Goal: Task Accomplishment & Management: Complete application form

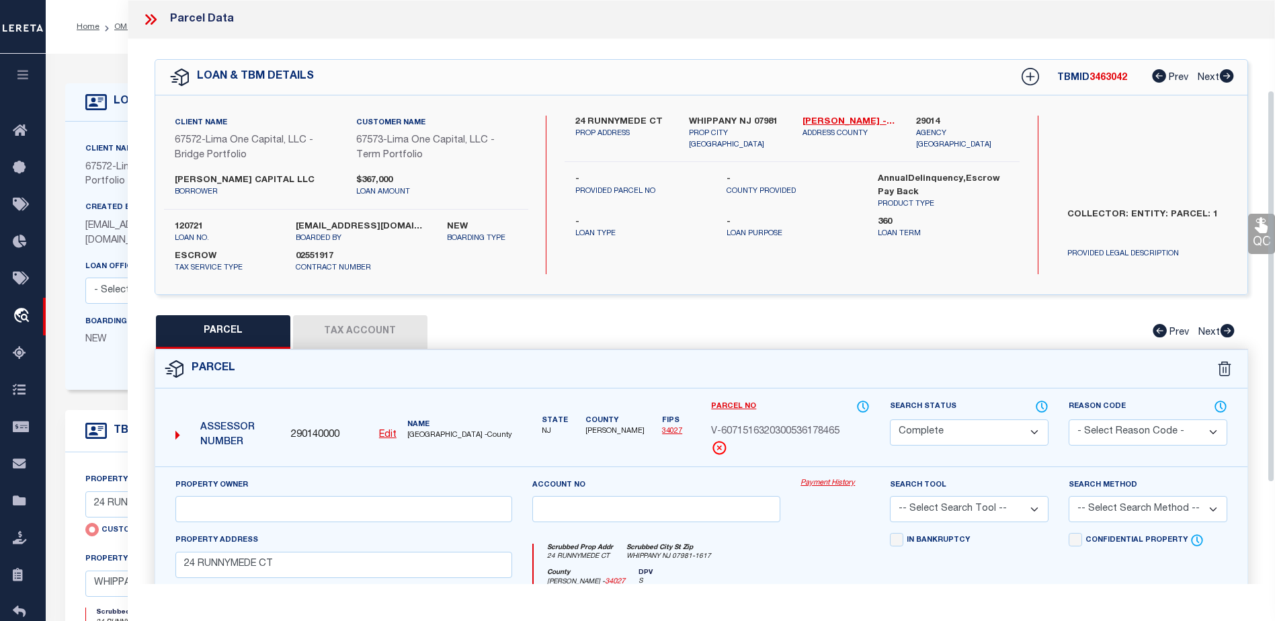
select select "CP"
select select "Escrow"
click at [356, 324] on button "Tax Account" at bounding box center [360, 332] width 134 height 34
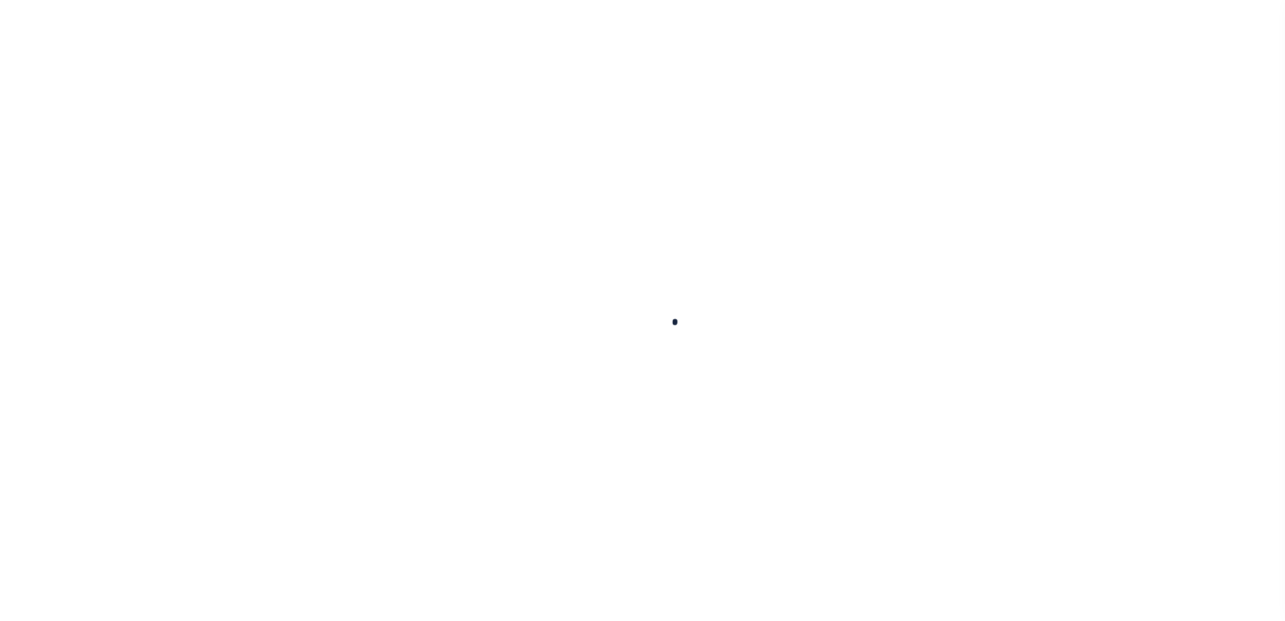
select select "200"
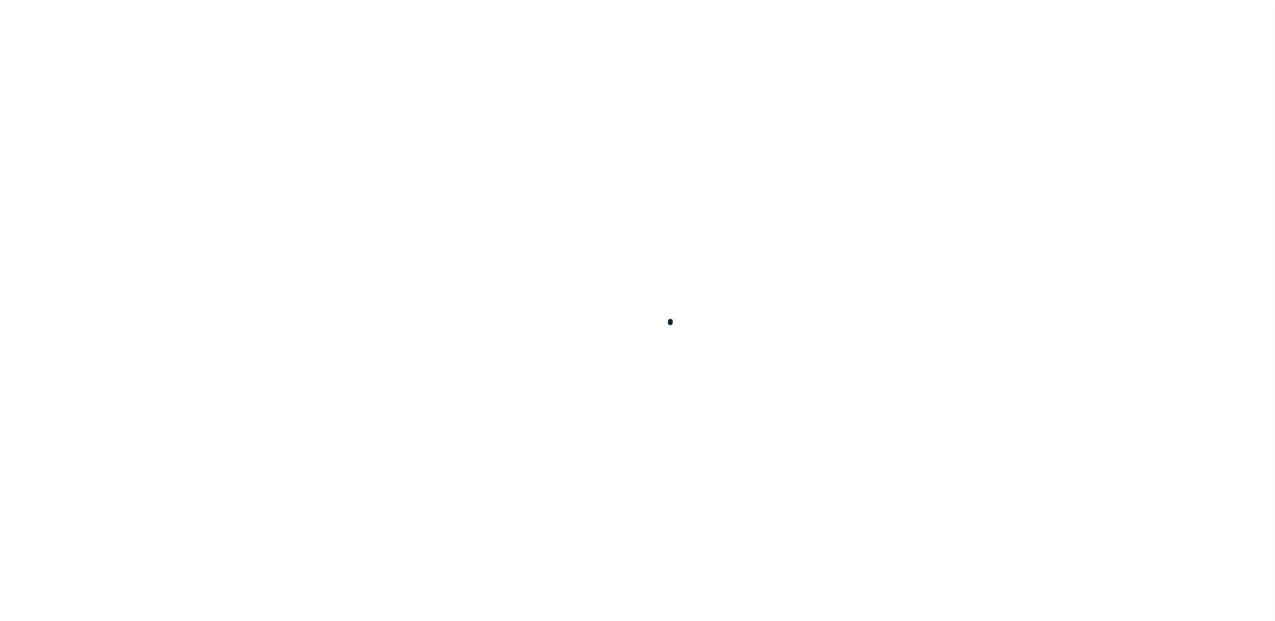
scroll to position [24, 0]
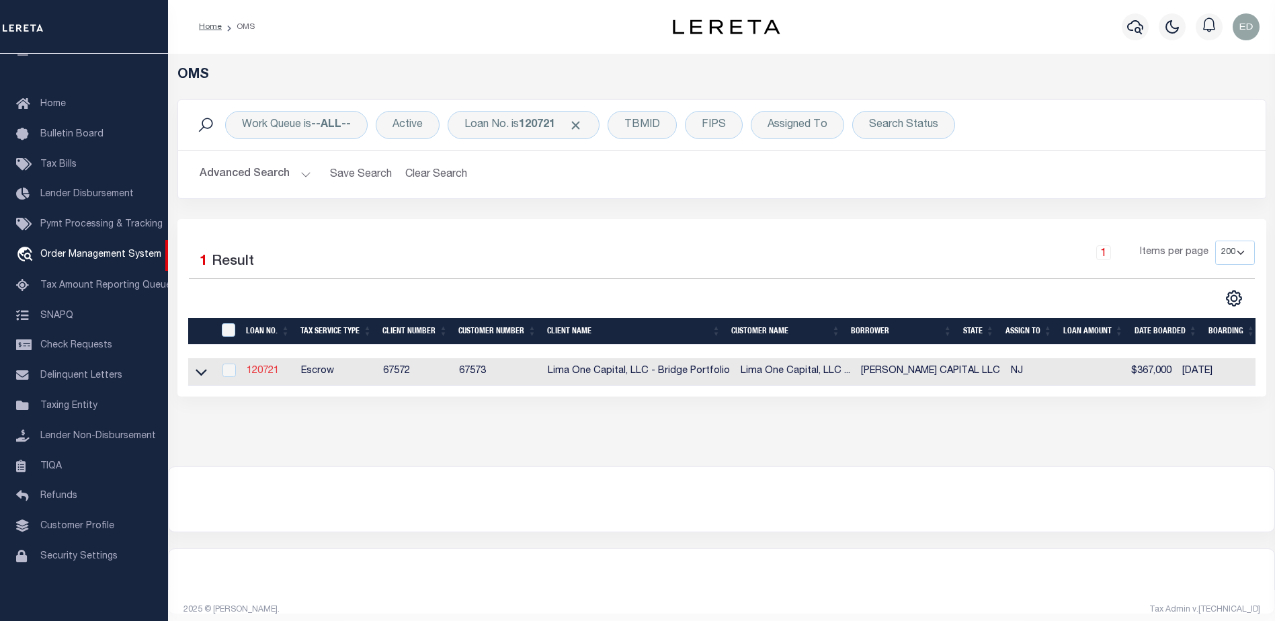
click at [266, 369] on link "120721" at bounding box center [263, 370] width 32 height 9
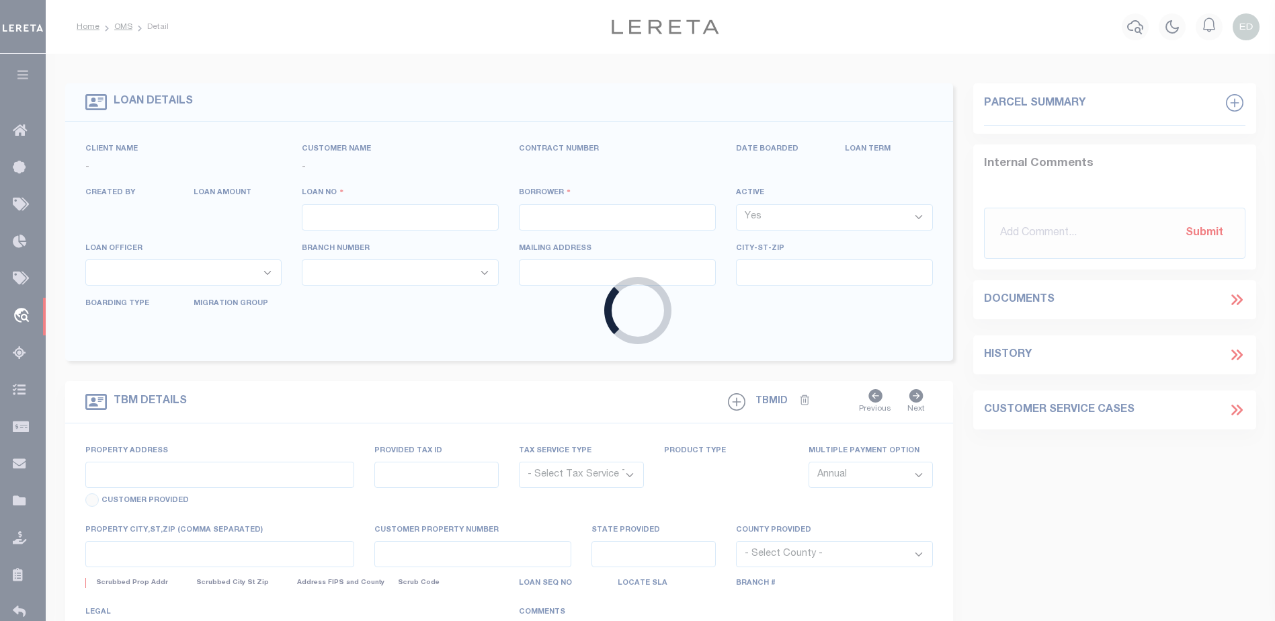
type input "120721"
type input "[PERSON_NAME] CAPITAL LLC"
select select
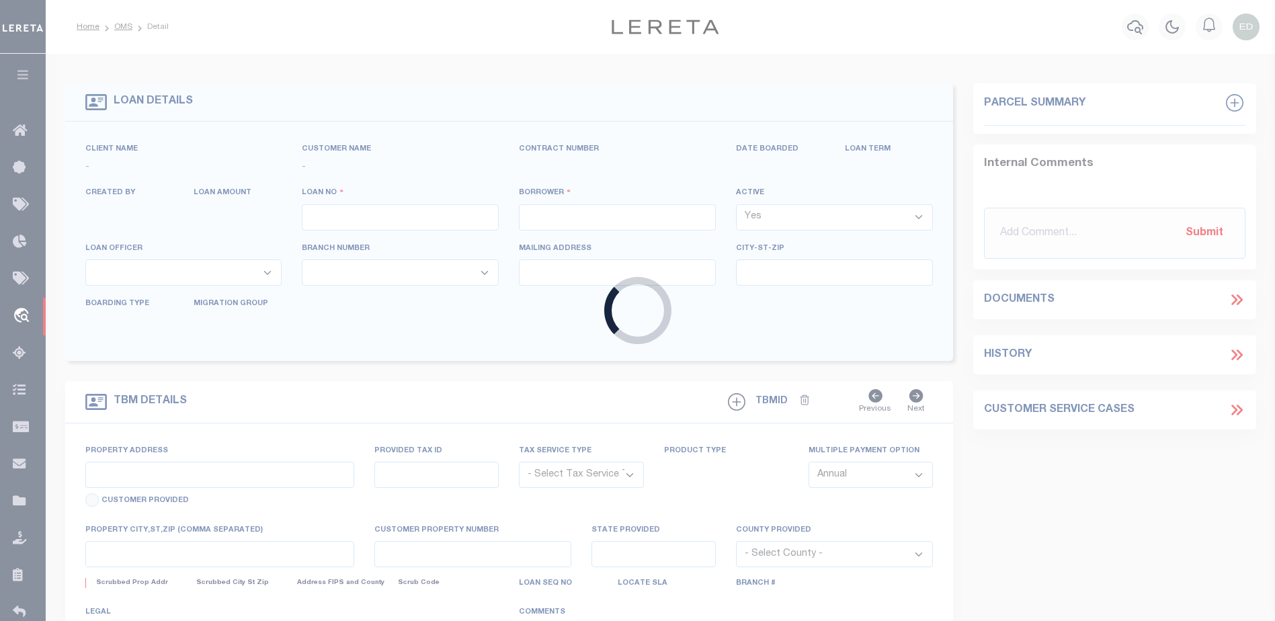
select select
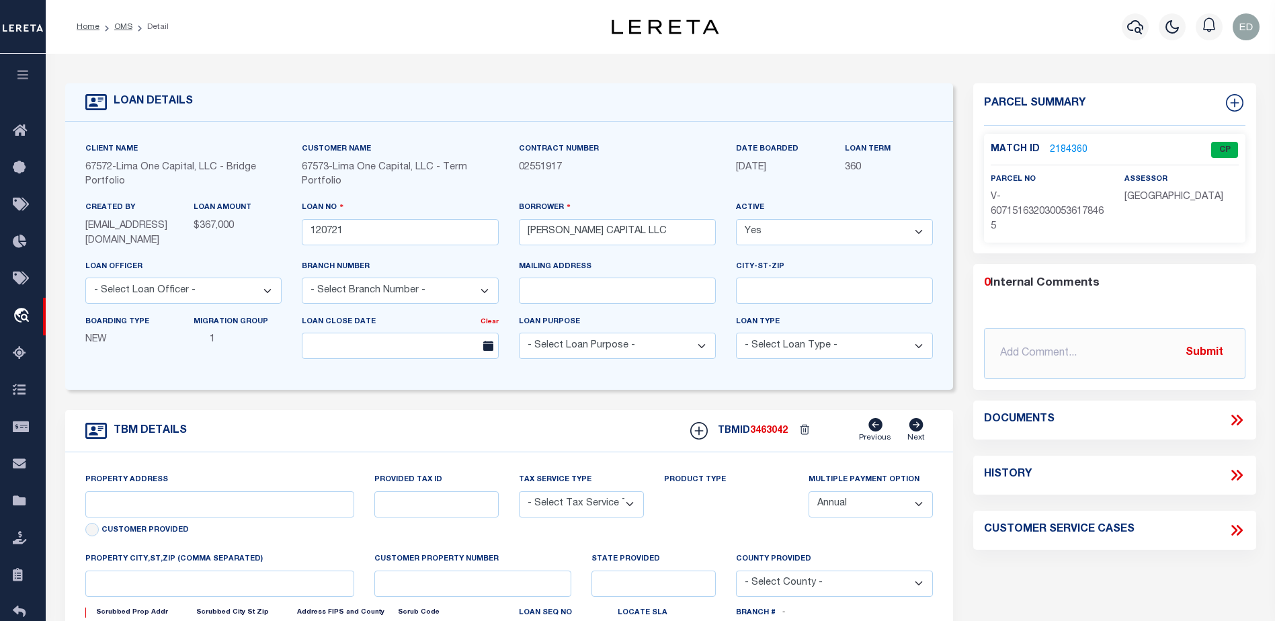
type input "24 RUNNYMEDE CT"
radio input "true"
select select "Escrow"
select select
type input "WHIPPANY NJ 07981"
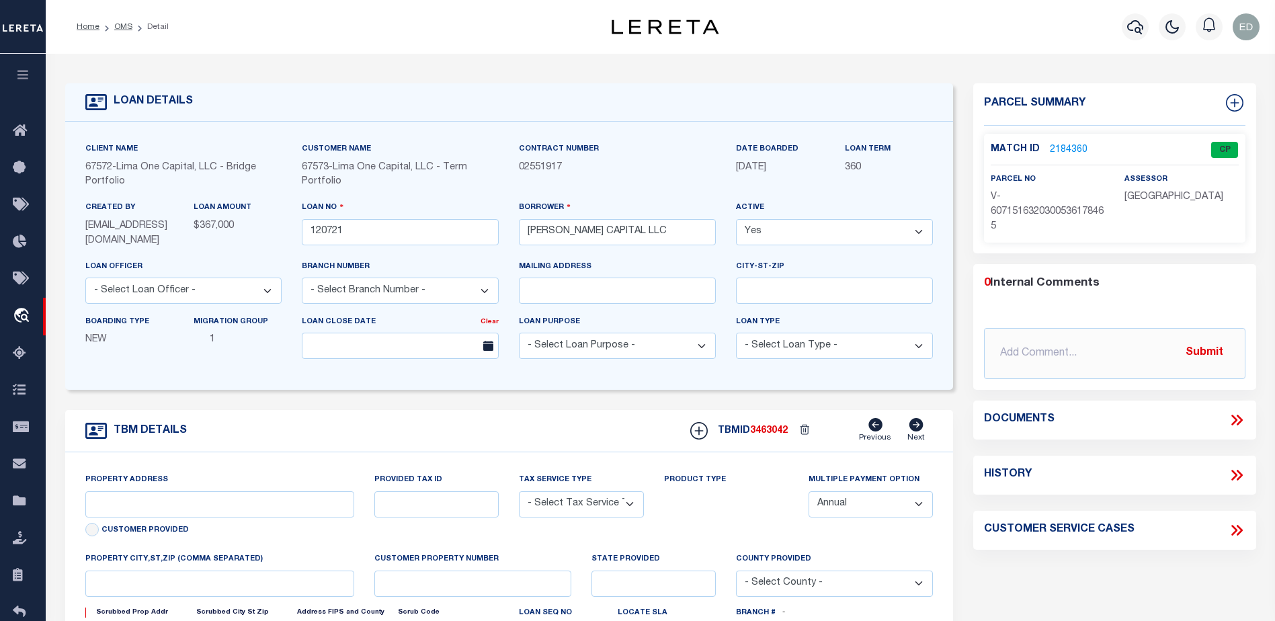
type input "120721-1"
type input "NJ"
type textarea "COLLECTOR: ENTITY: PARCEL: 1"
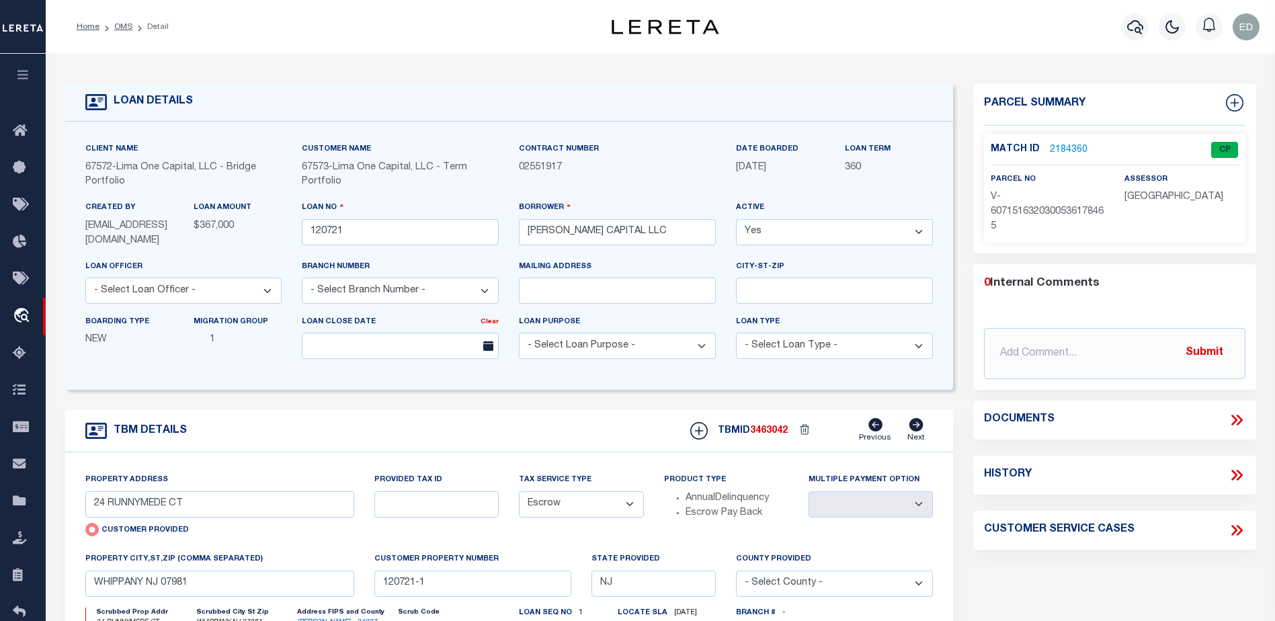
click at [1067, 145] on link "2184360" at bounding box center [1069, 150] width 38 height 14
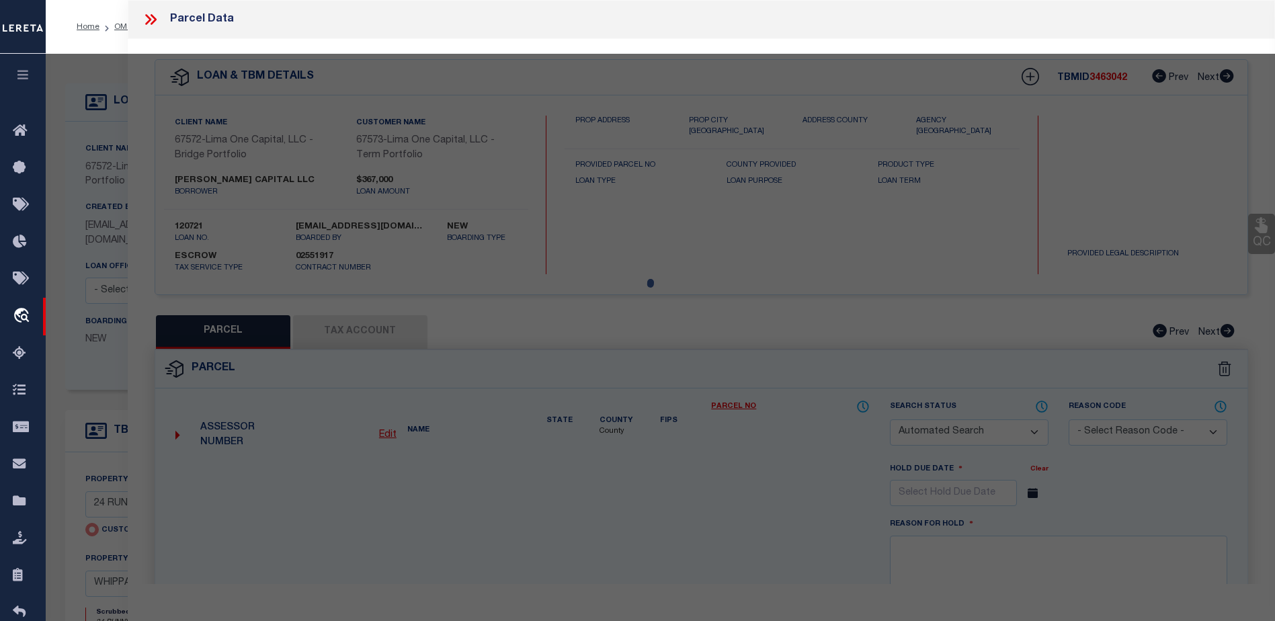
checkbox input "false"
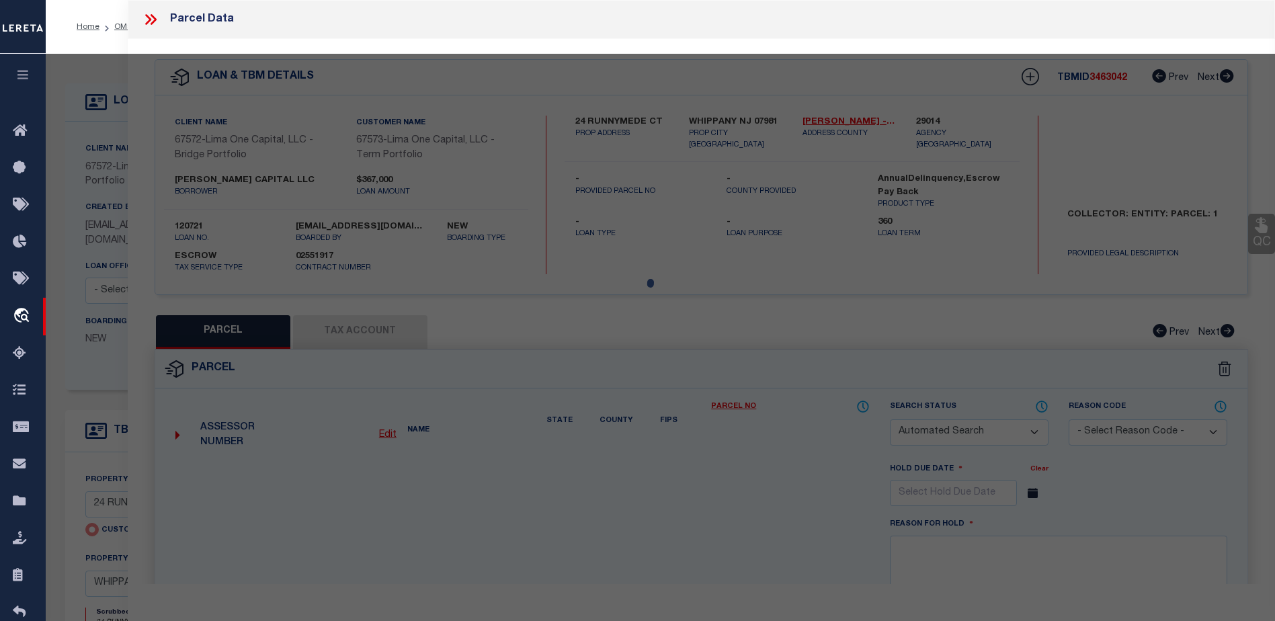
select select "CP"
type input "24 RUNNYMEDE CT"
type input "WHIPPANY NJ 07981"
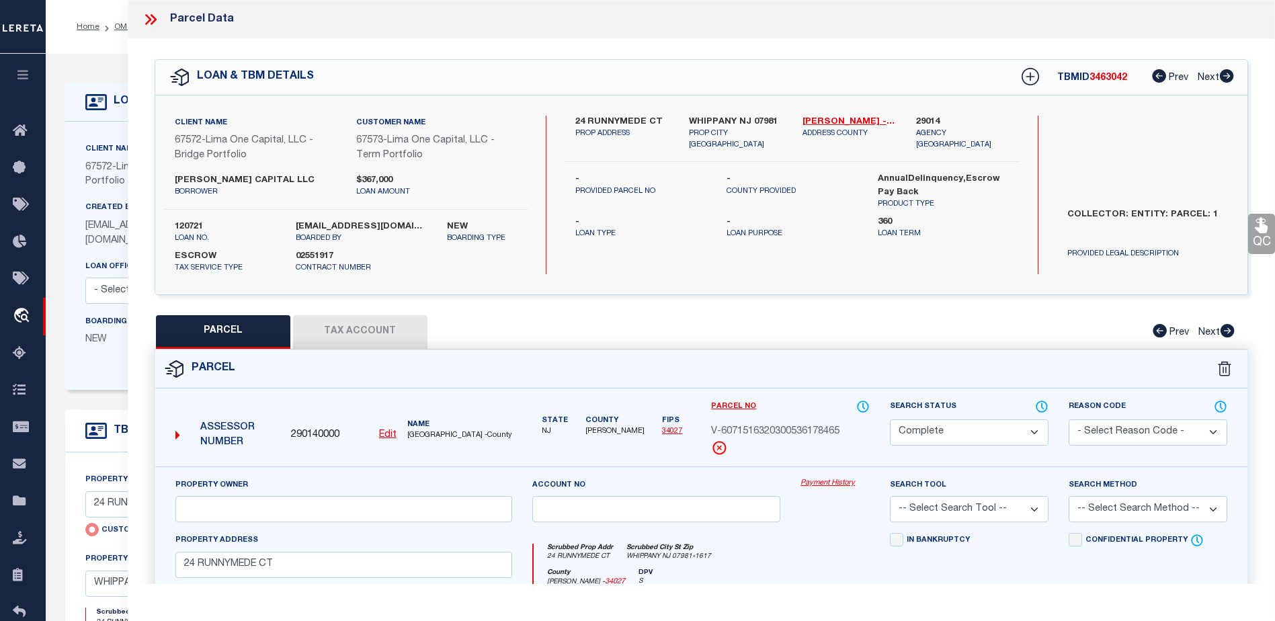
click at [360, 331] on button "Tax Account" at bounding box center [360, 332] width 134 height 34
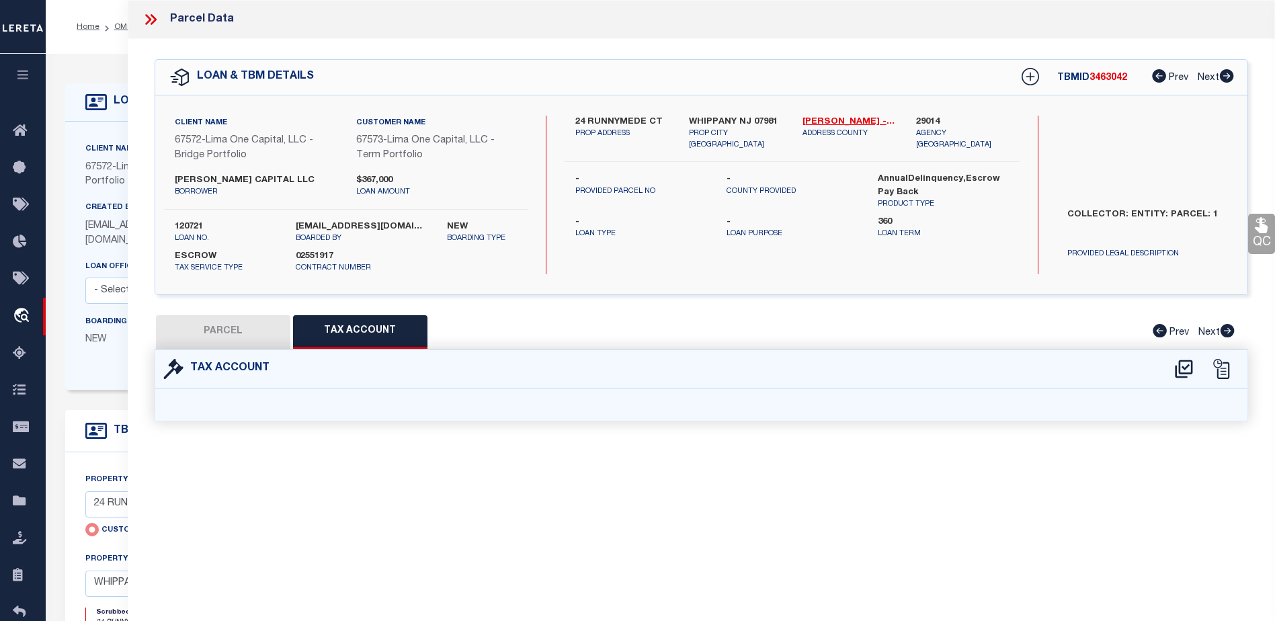
select select "100"
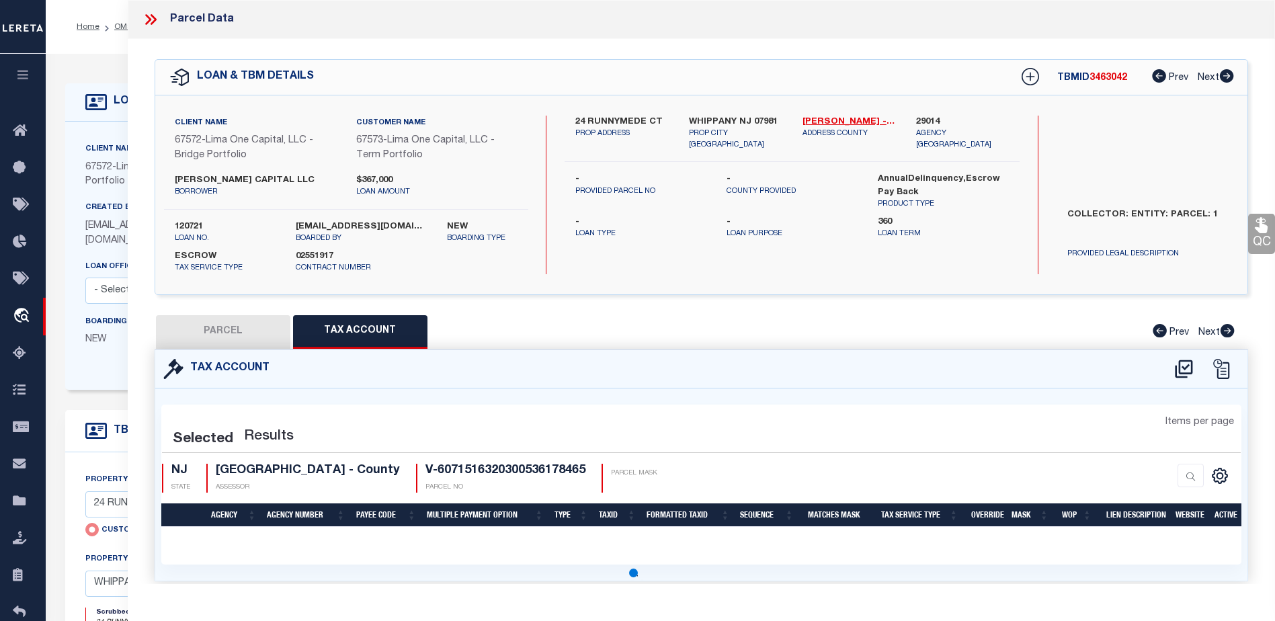
select select "100"
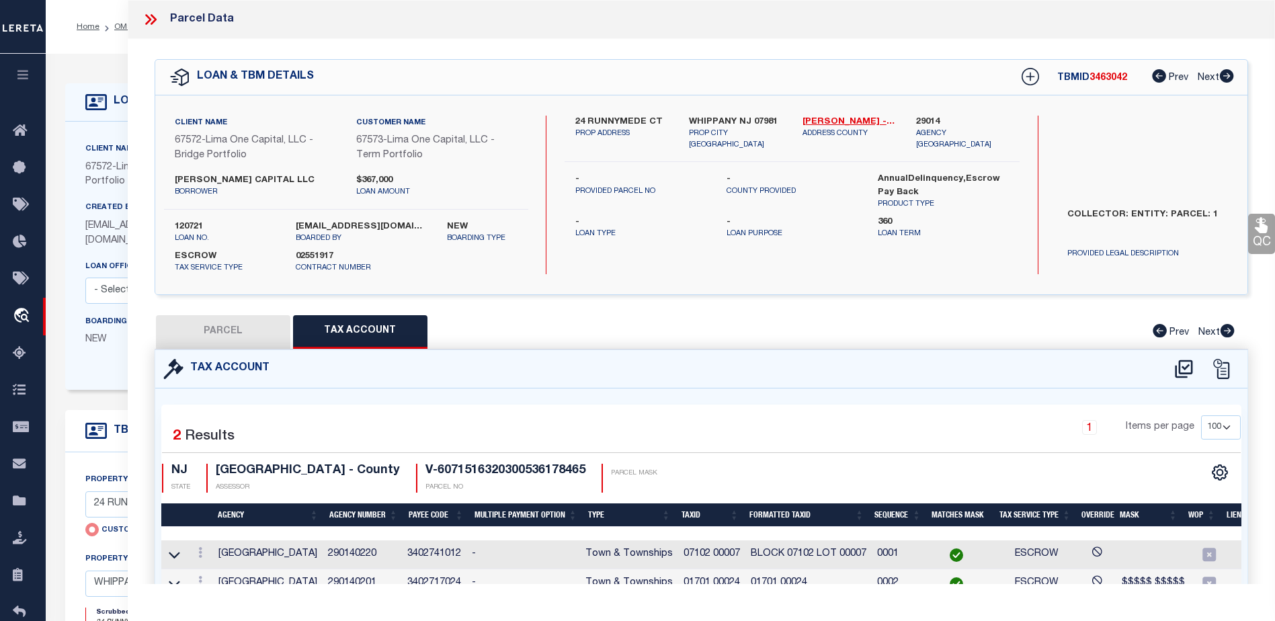
scroll to position [18, 0]
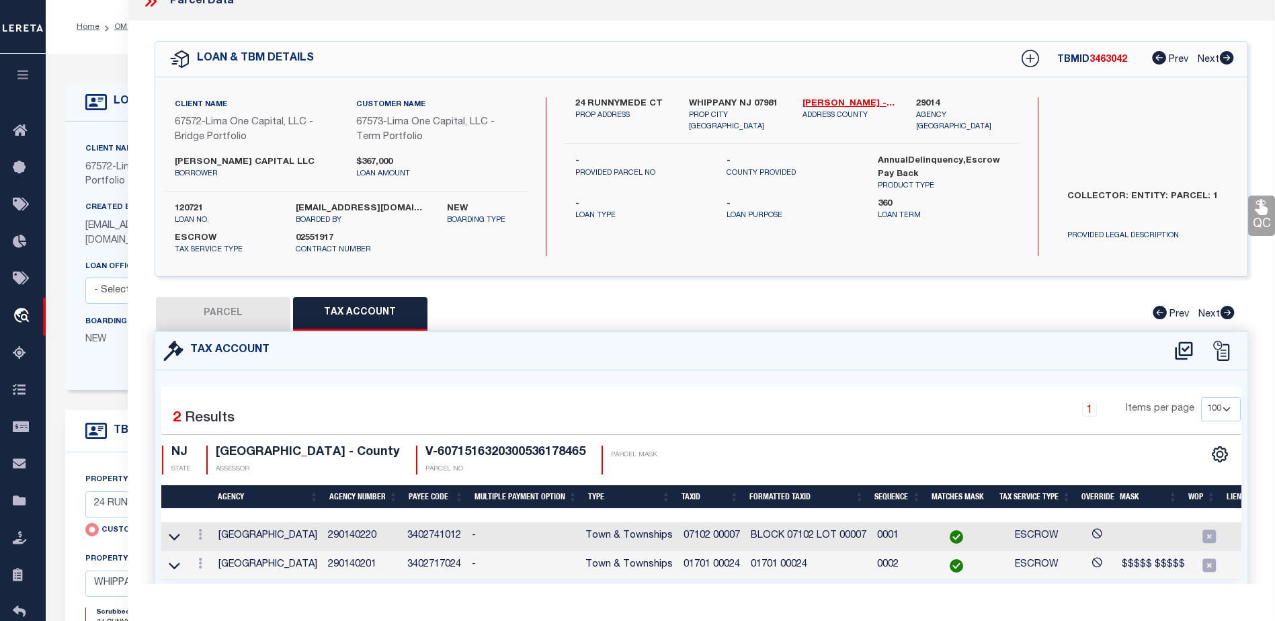
click at [737, 566] on td "01701 00024" at bounding box center [711, 565] width 67 height 29
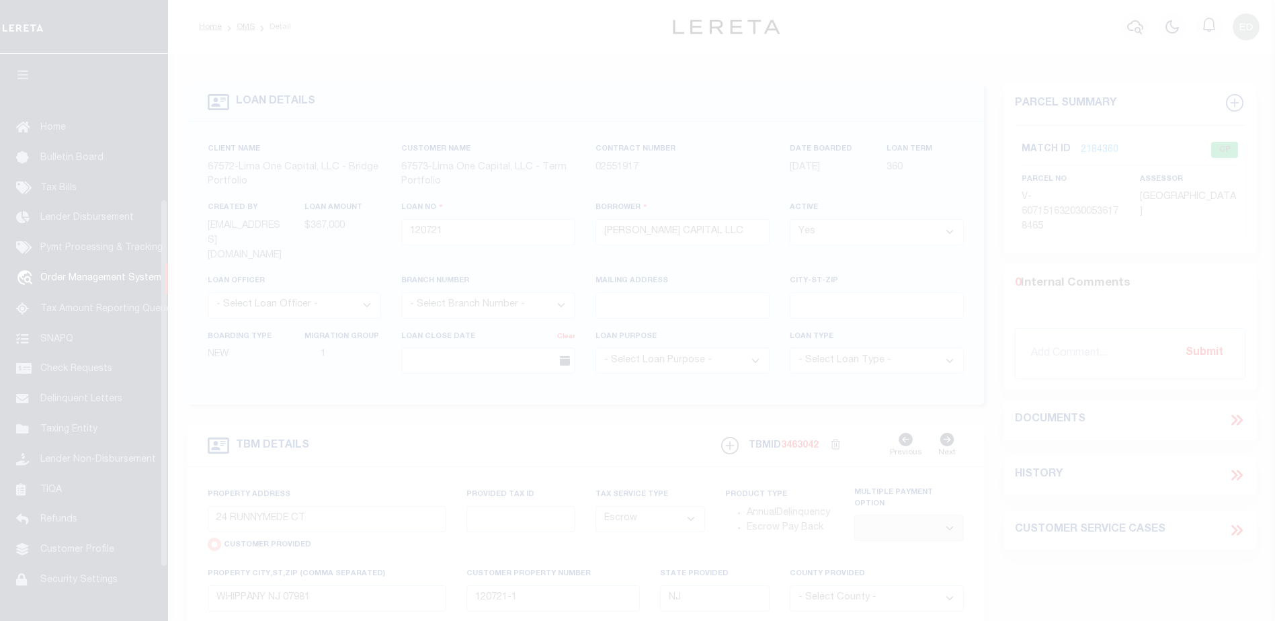
select select "Escrow"
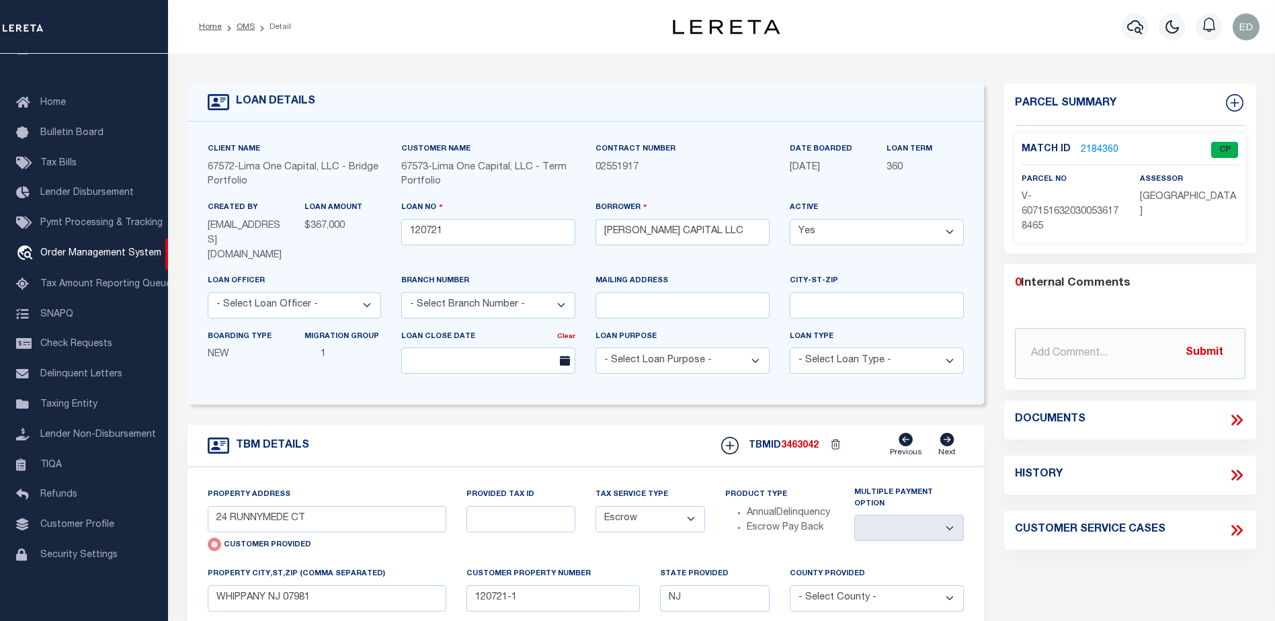
click at [1100, 145] on link "2184360" at bounding box center [1100, 150] width 38 height 14
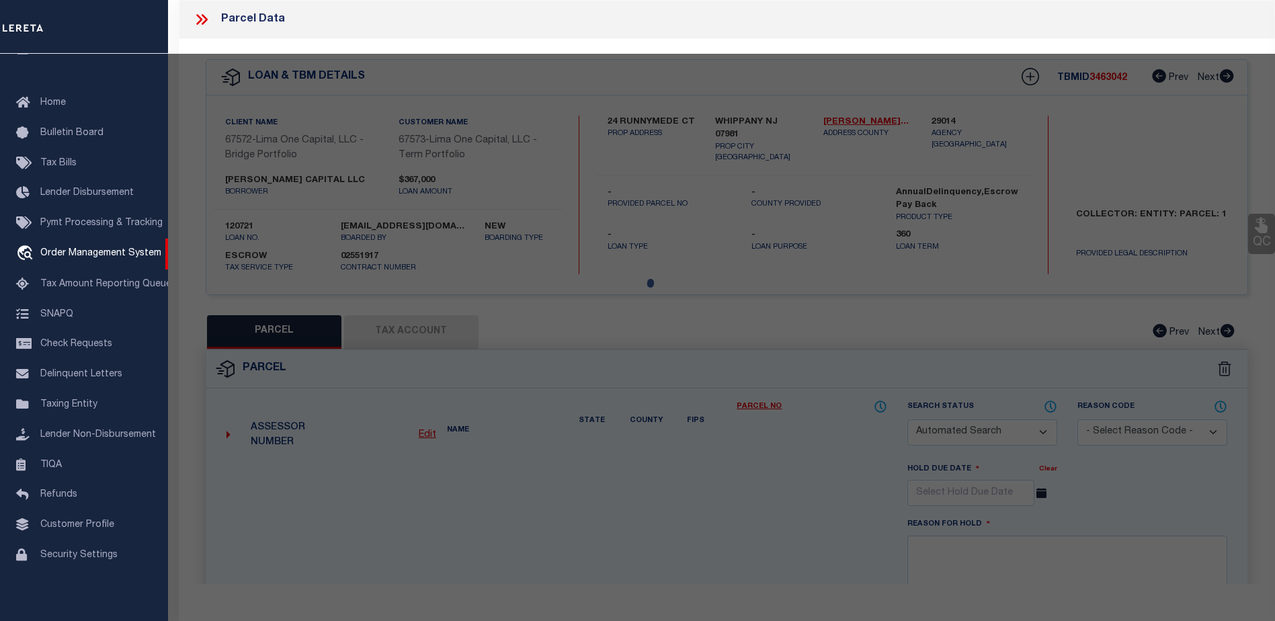
checkbox input "false"
select select "CP"
type input "24 RUNNYMEDE CT"
type input "WHIPPANY NJ 07981"
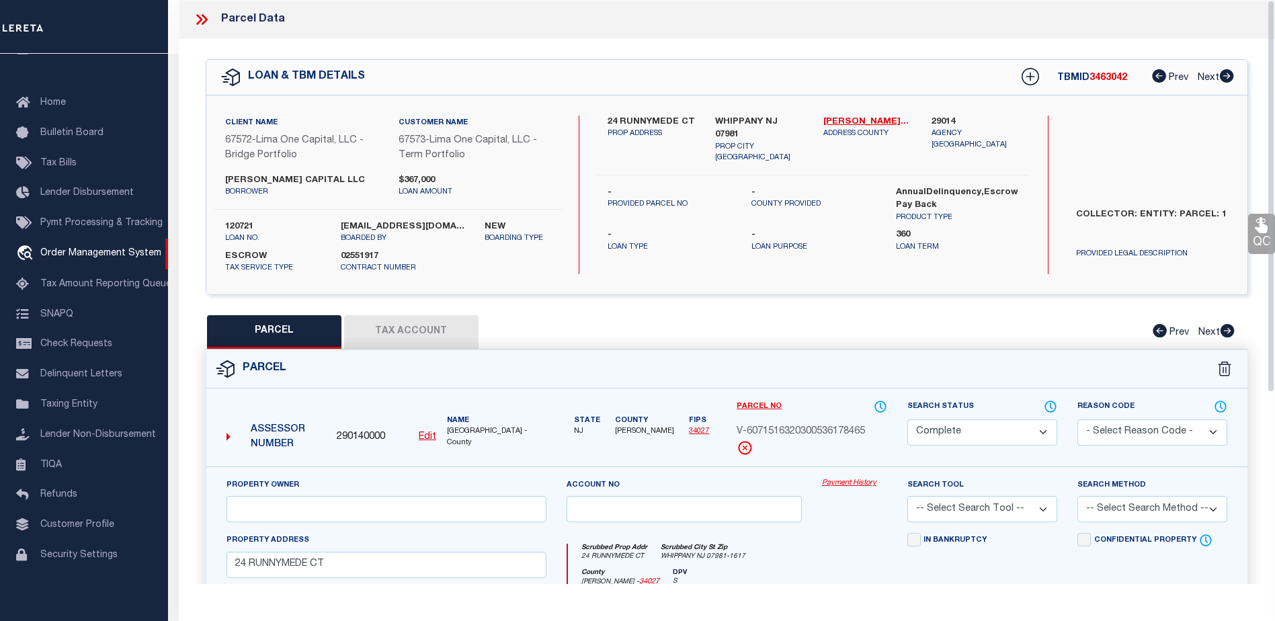
scroll to position [134, 0]
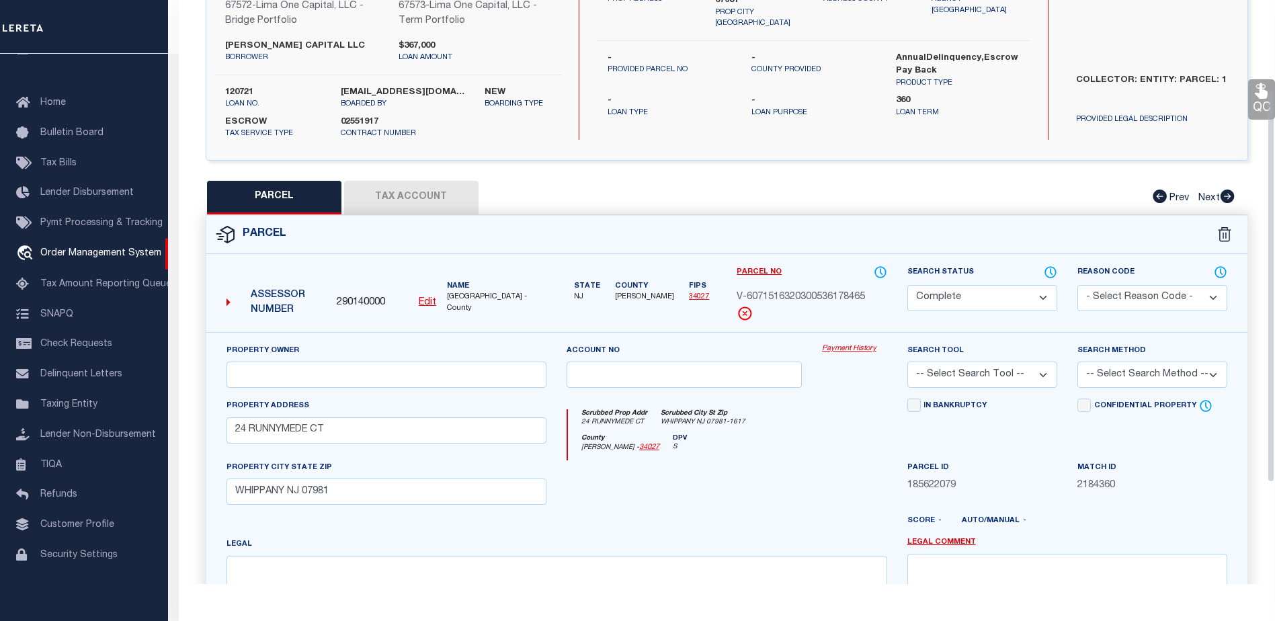
click at [403, 203] on button "Tax Account" at bounding box center [411, 198] width 134 height 34
select select "100"
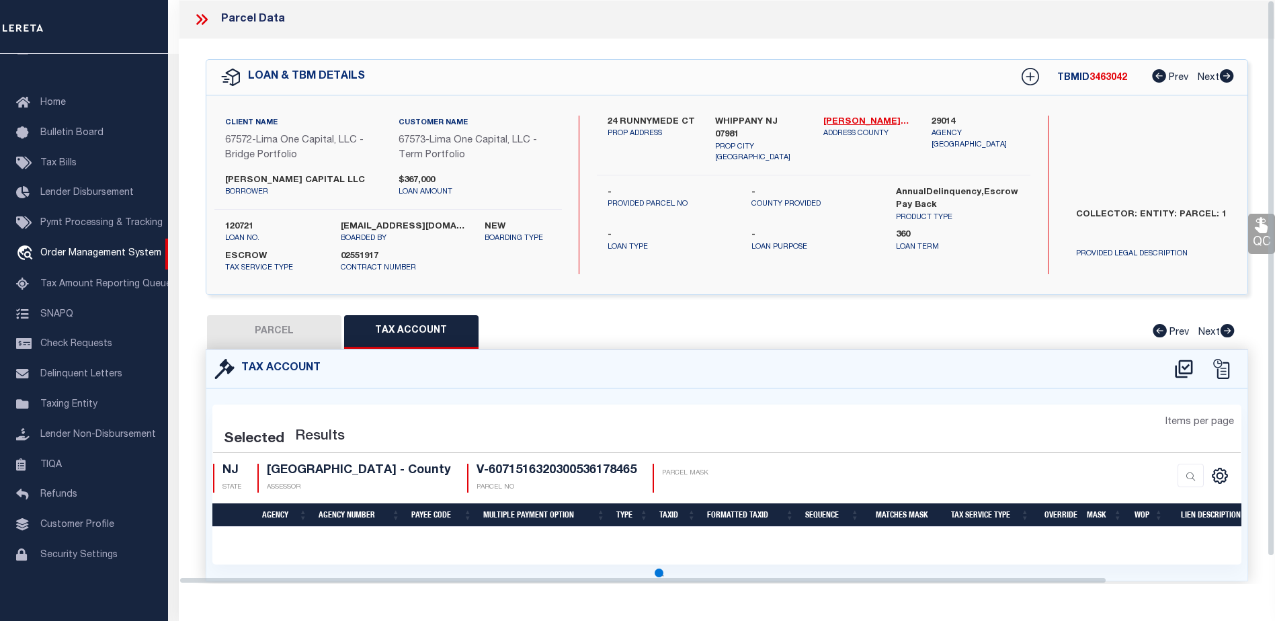
select select "100"
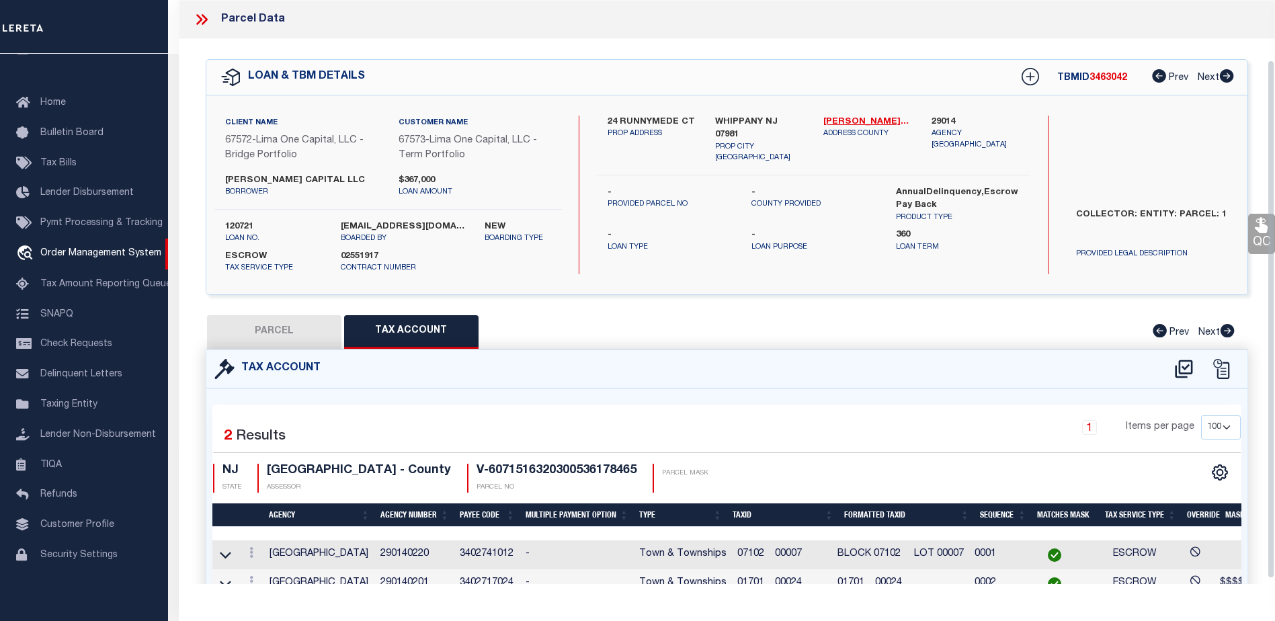
scroll to position [73, 0]
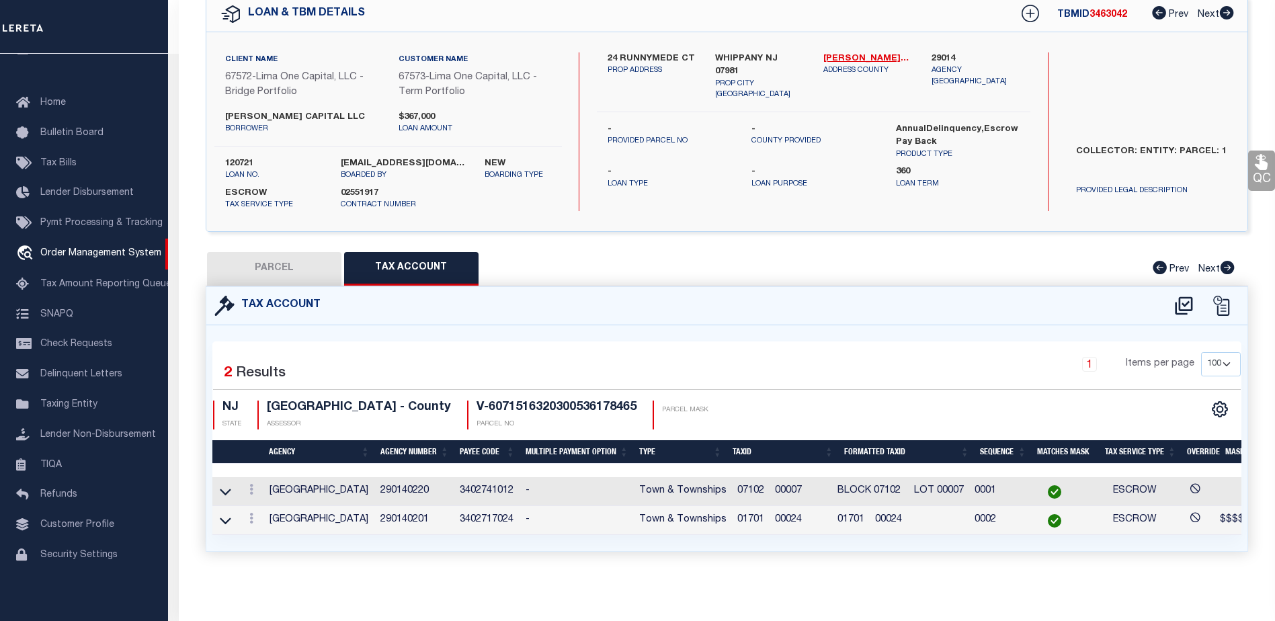
click at [802, 515] on span "01701 00024" at bounding box center [769, 519] width 65 height 9
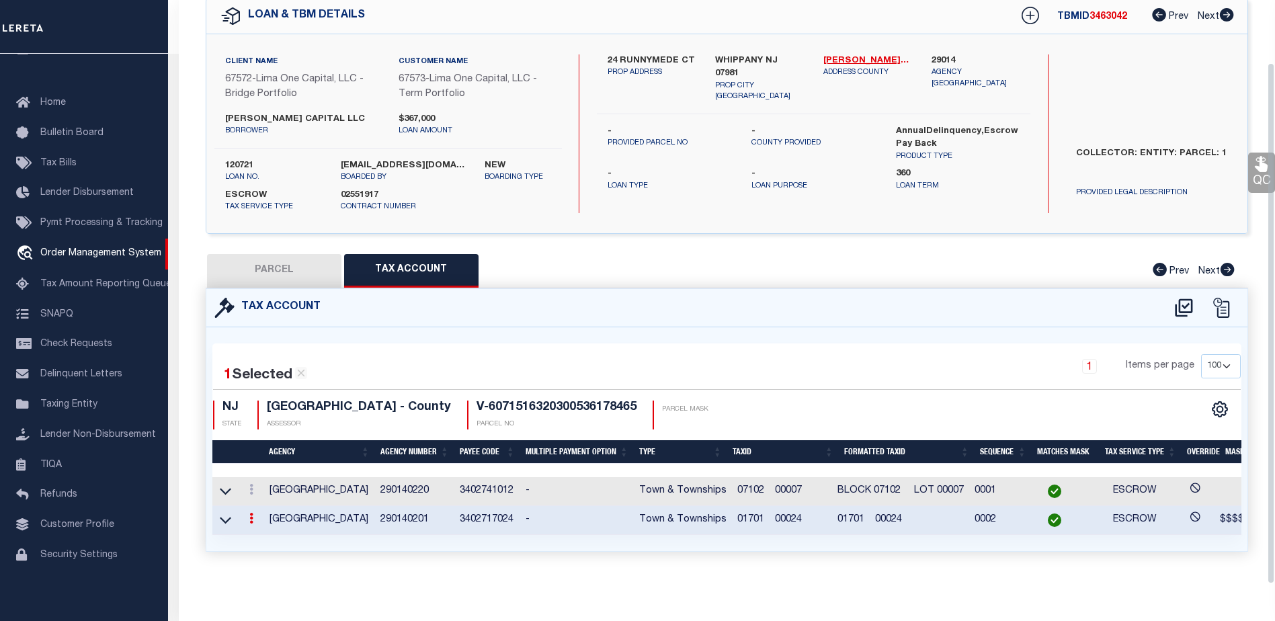
click at [802, 515] on span "01701 00024" at bounding box center [769, 519] width 65 height 9
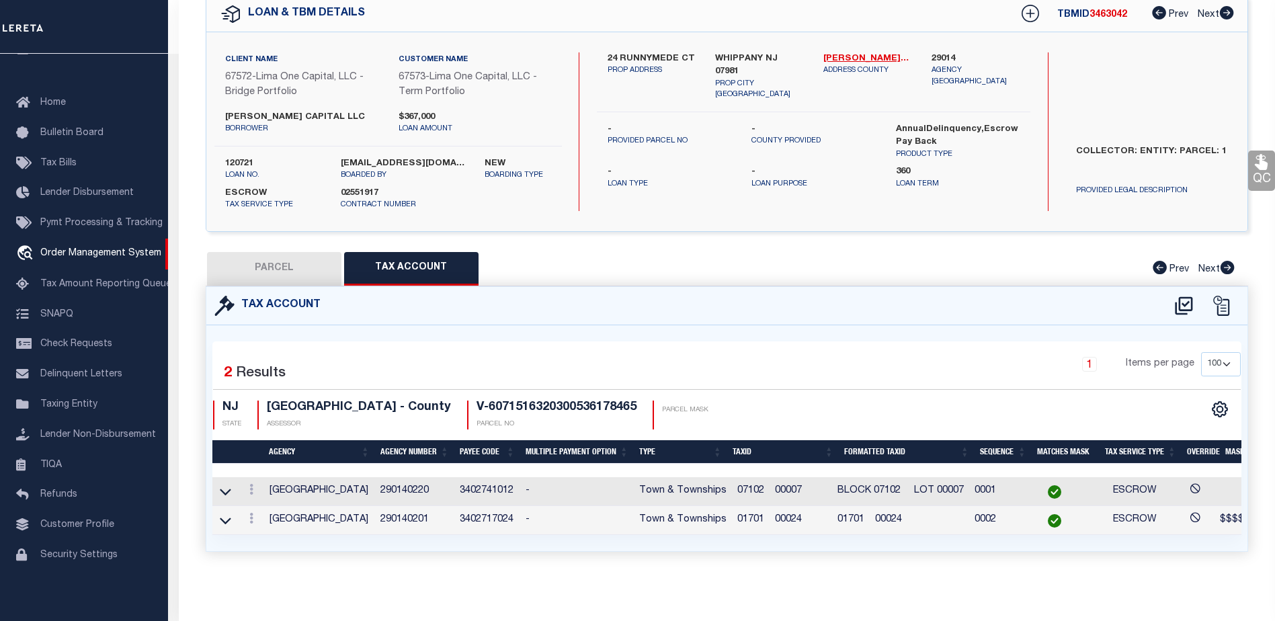
click at [802, 486] on span "07102 00007" at bounding box center [769, 490] width 65 height 9
click at [802, 515] on span "01701 00024" at bounding box center [769, 519] width 65 height 9
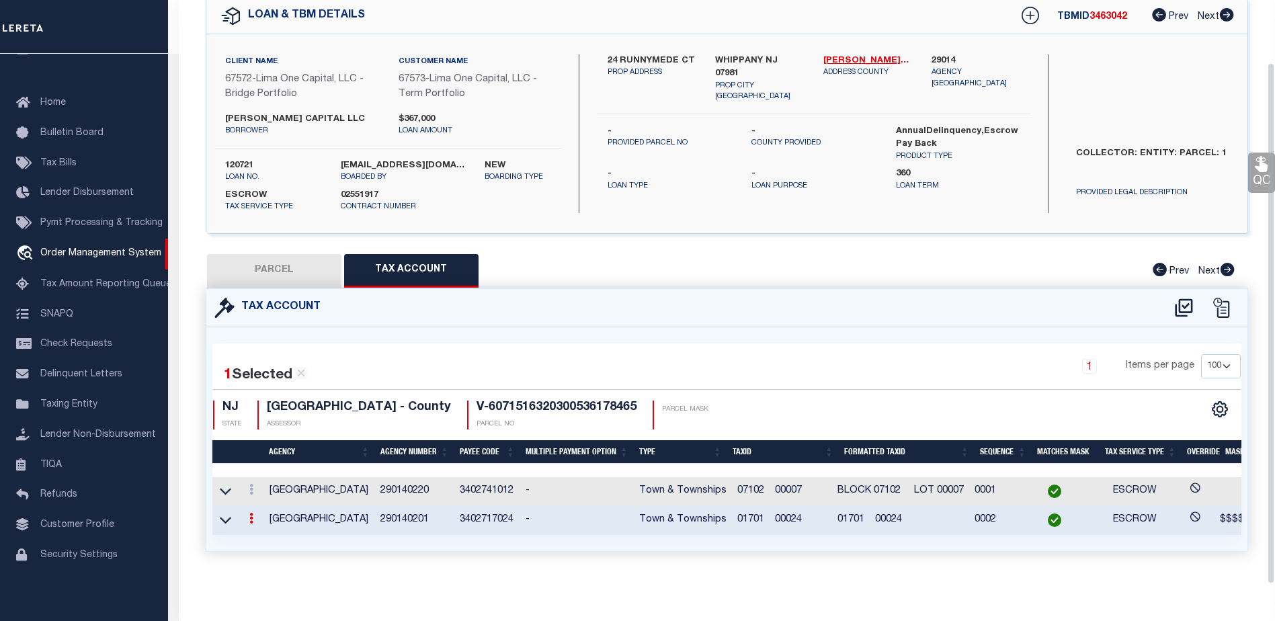
click at [802, 515] on span "01701 00024" at bounding box center [769, 519] width 65 height 9
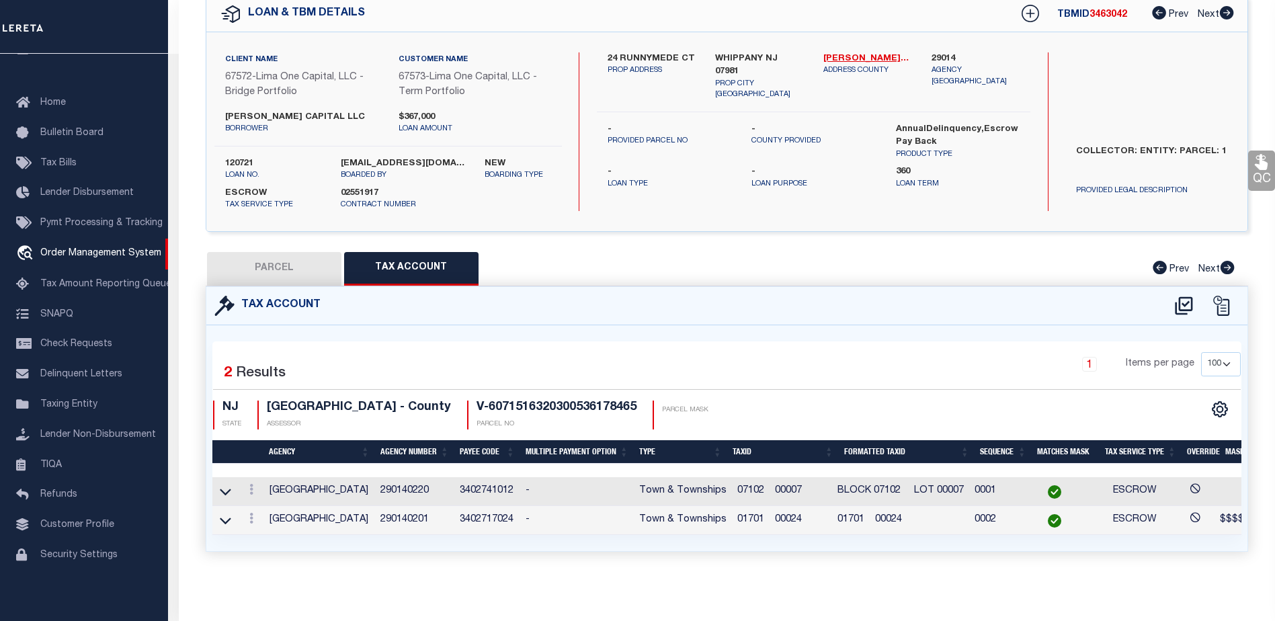
click at [930, 513] on td "01701 00024" at bounding box center [900, 520] width 137 height 29
click at [876, 515] on span "01701 00024" at bounding box center [869, 519] width 65 height 9
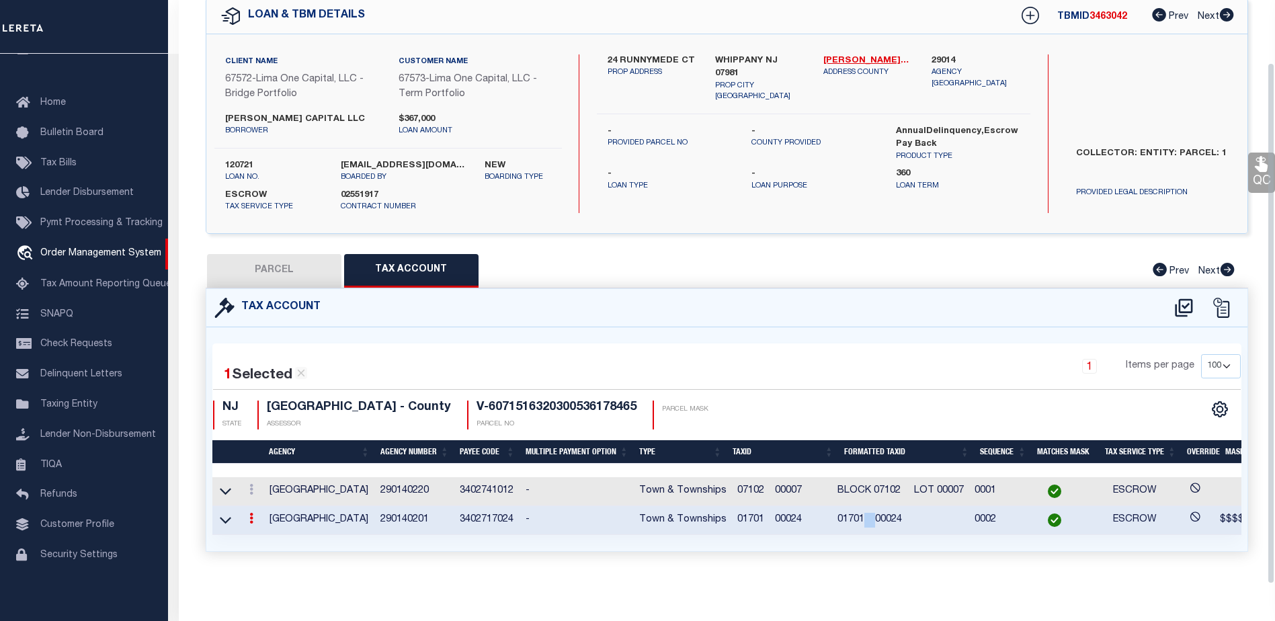
click at [876, 515] on span "01701 00024" at bounding box center [869, 519] width 65 height 9
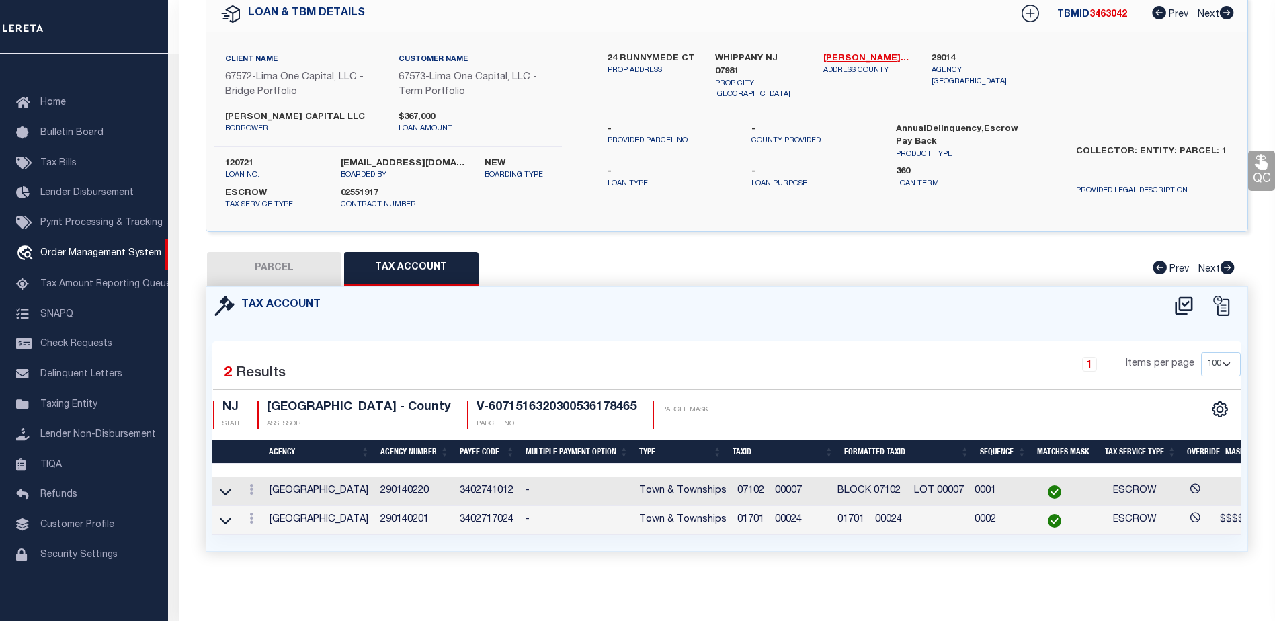
click at [764, 515] on span "01701 00024" at bounding box center [769, 519] width 65 height 9
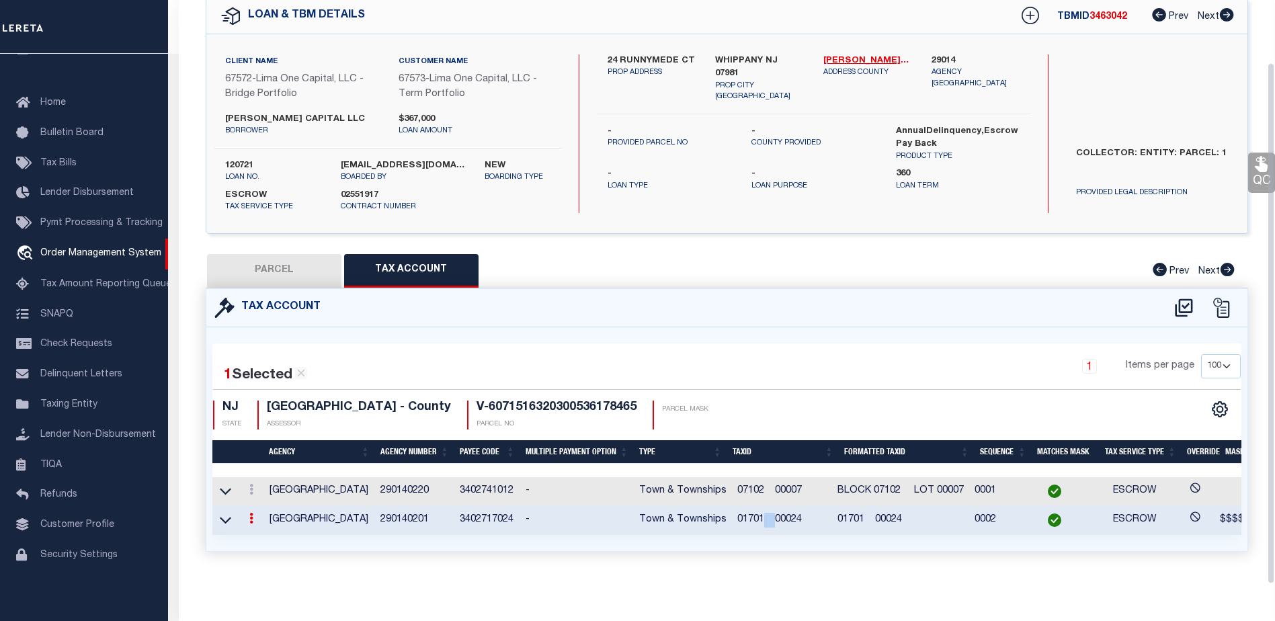
click at [764, 515] on span "01701 00024" at bounding box center [769, 519] width 65 height 9
